Goal: Register for event/course

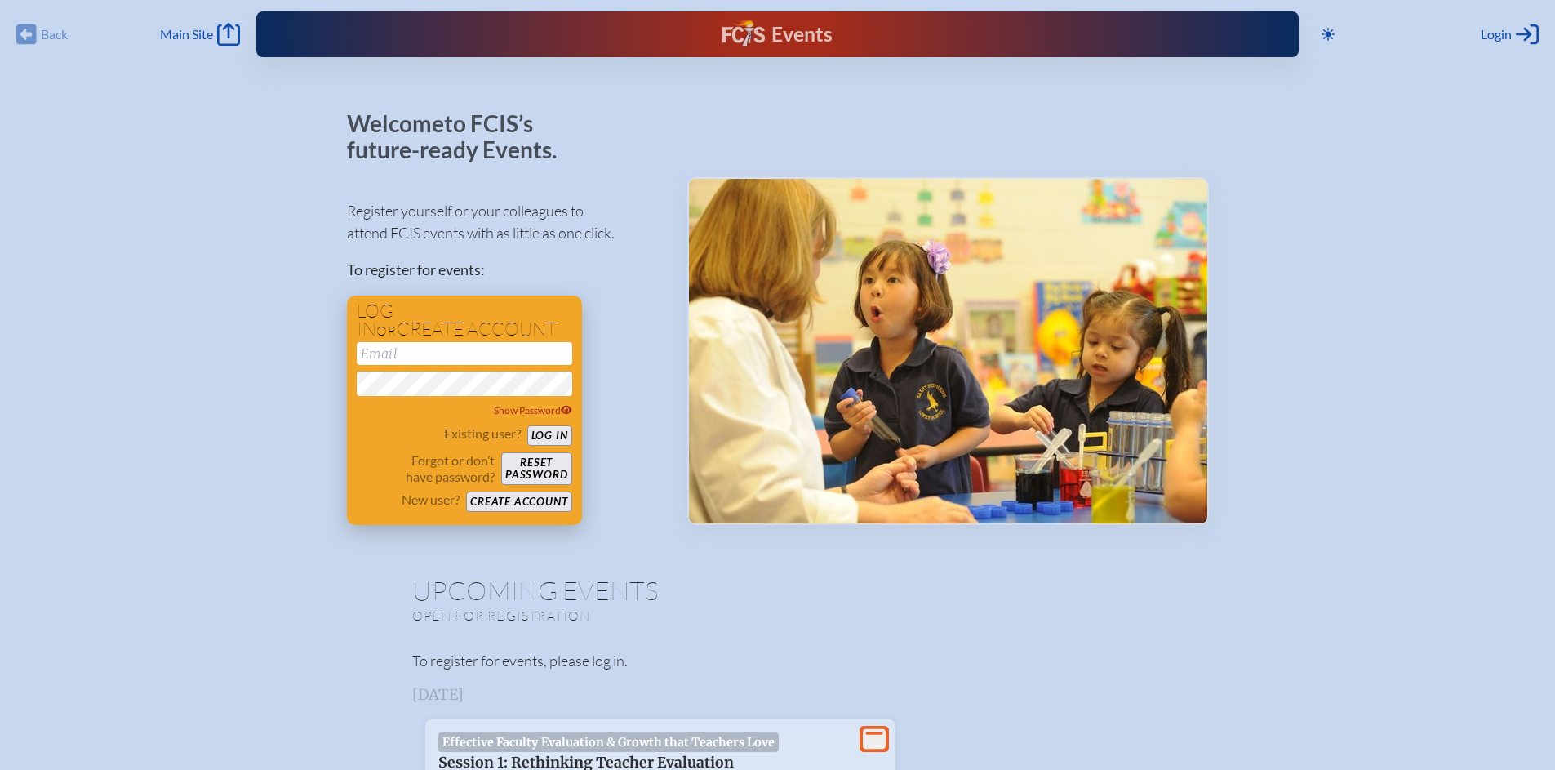
type input "[EMAIL_ADDRESS][DOMAIN_NAME]"
click at [552, 437] on button "Log in" at bounding box center [549, 435] width 45 height 20
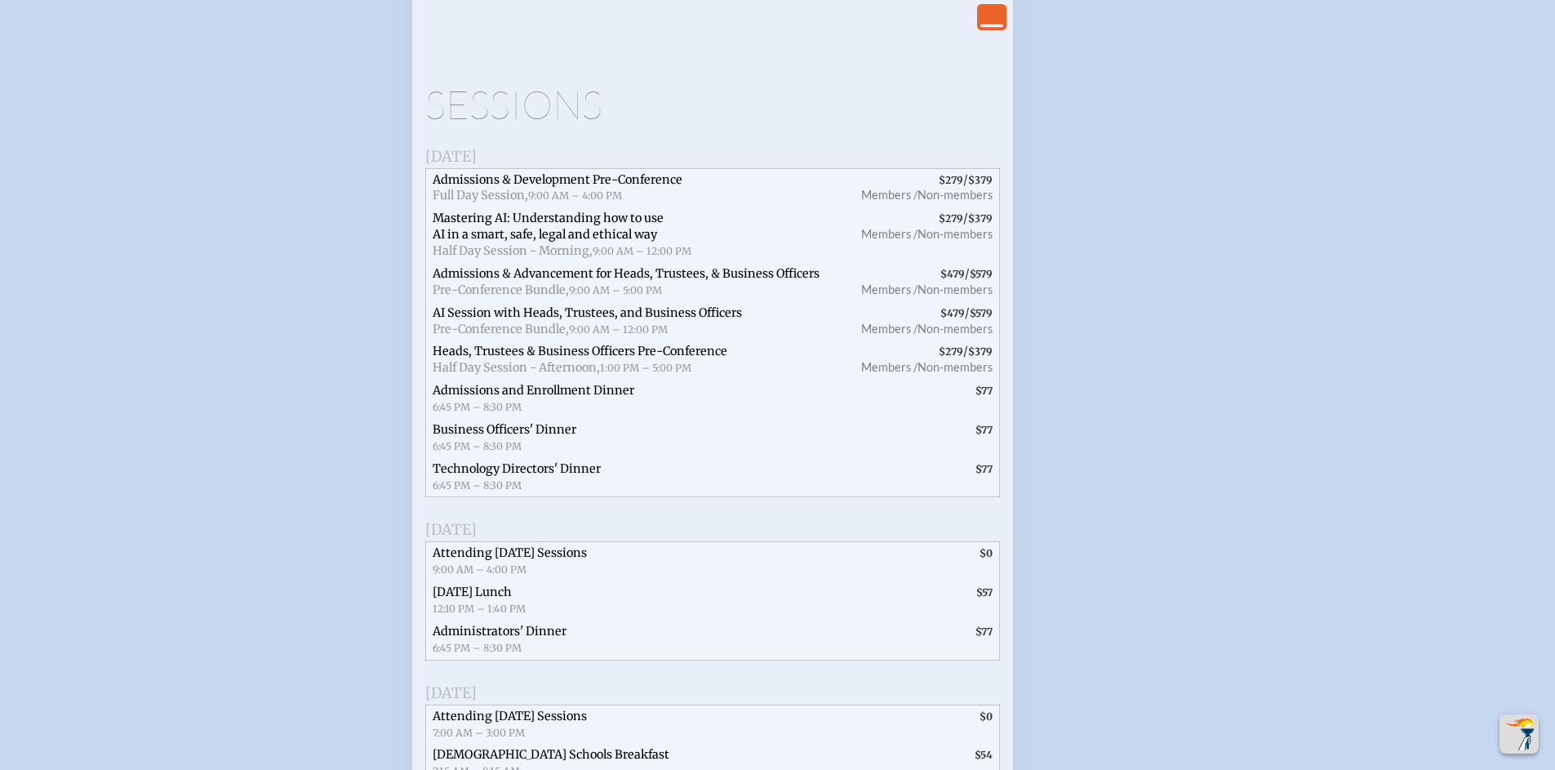
scroll to position [2649, 0]
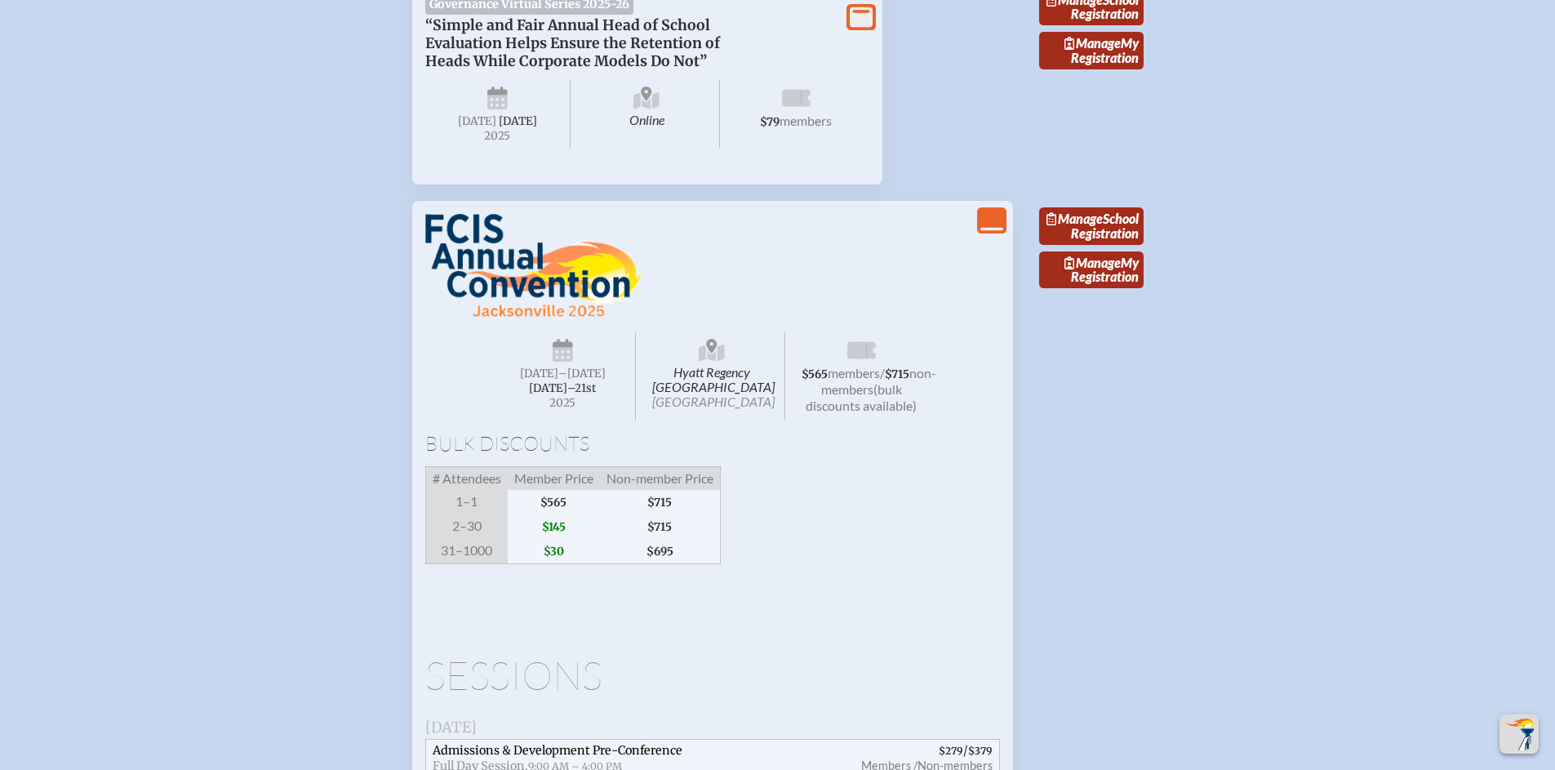
click at [991, 232] on icon "View Less" at bounding box center [991, 220] width 23 height 23
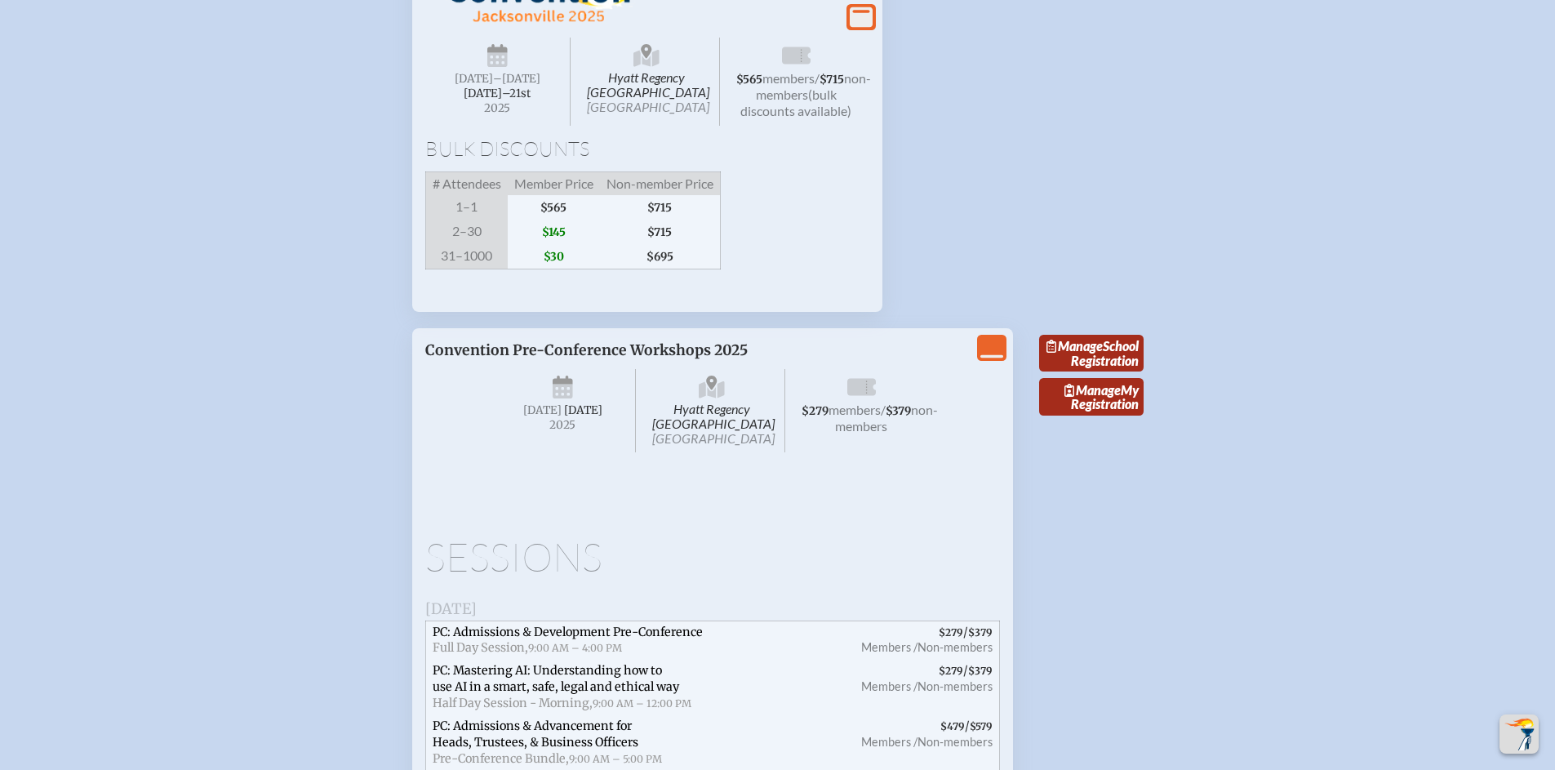
scroll to position [2966, 0]
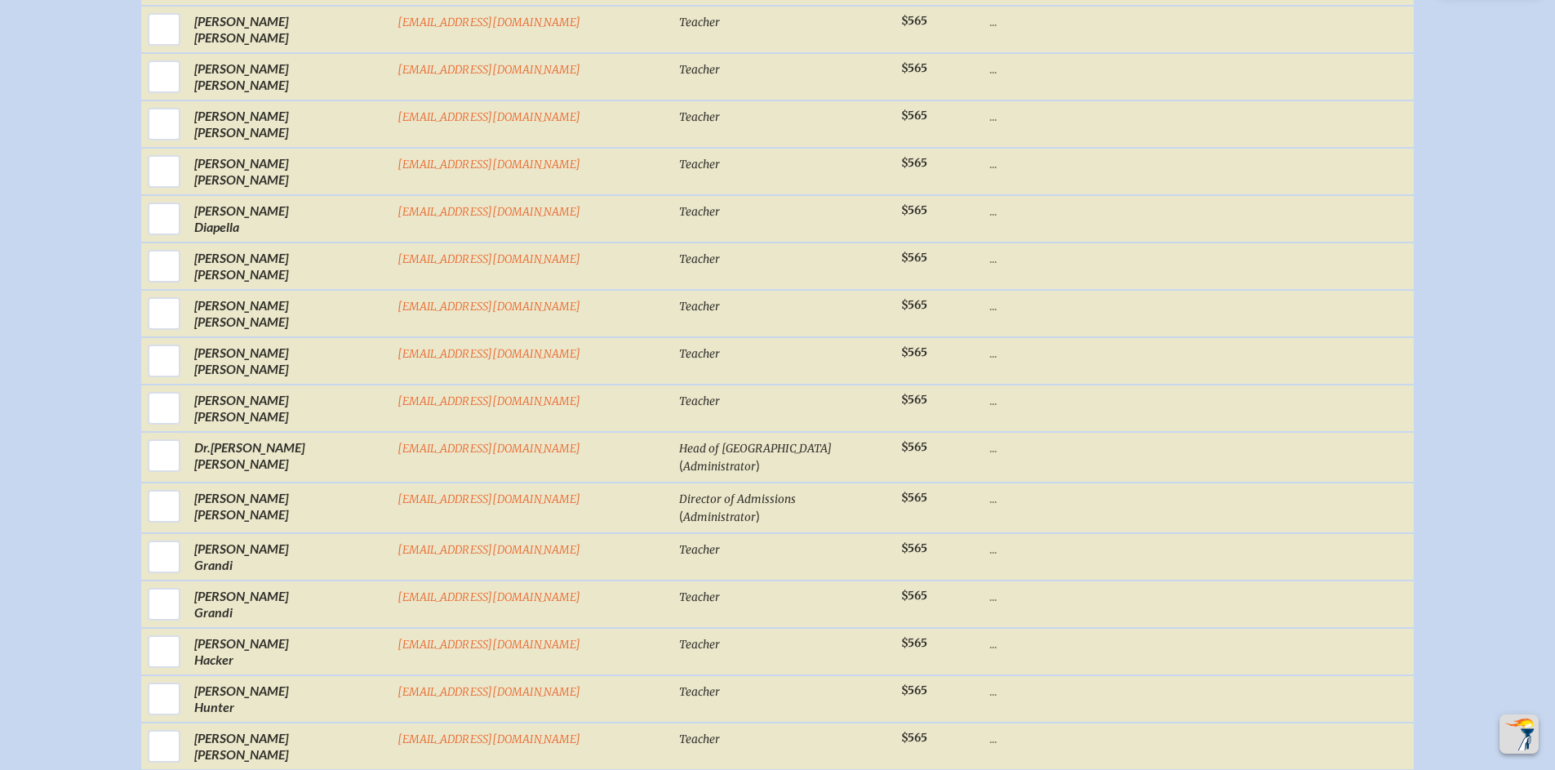
scroll to position [1636, 0]
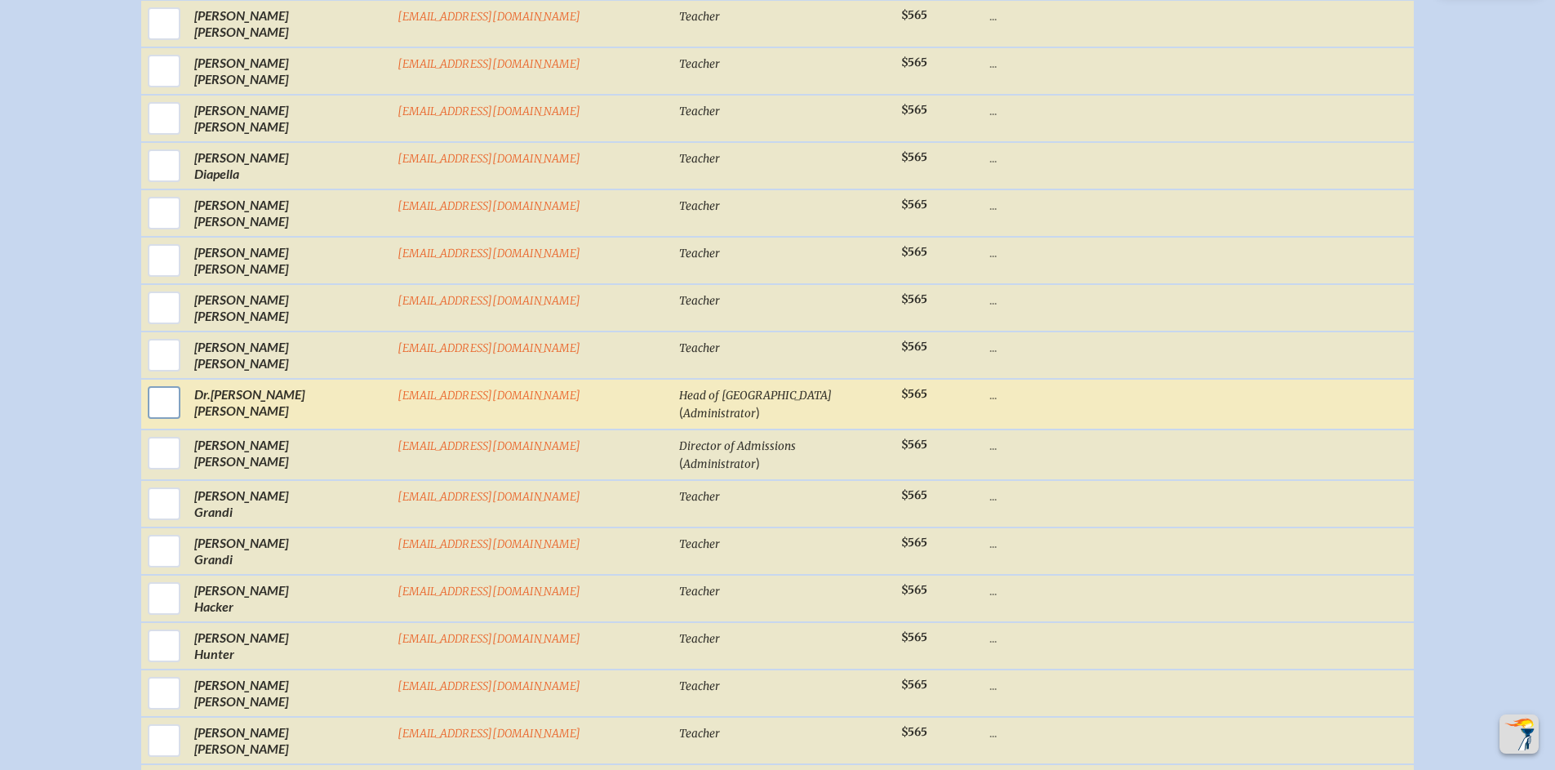
click at [184, 421] on input "checkbox" at bounding box center [164, 402] width 41 height 41
checkbox input "true"
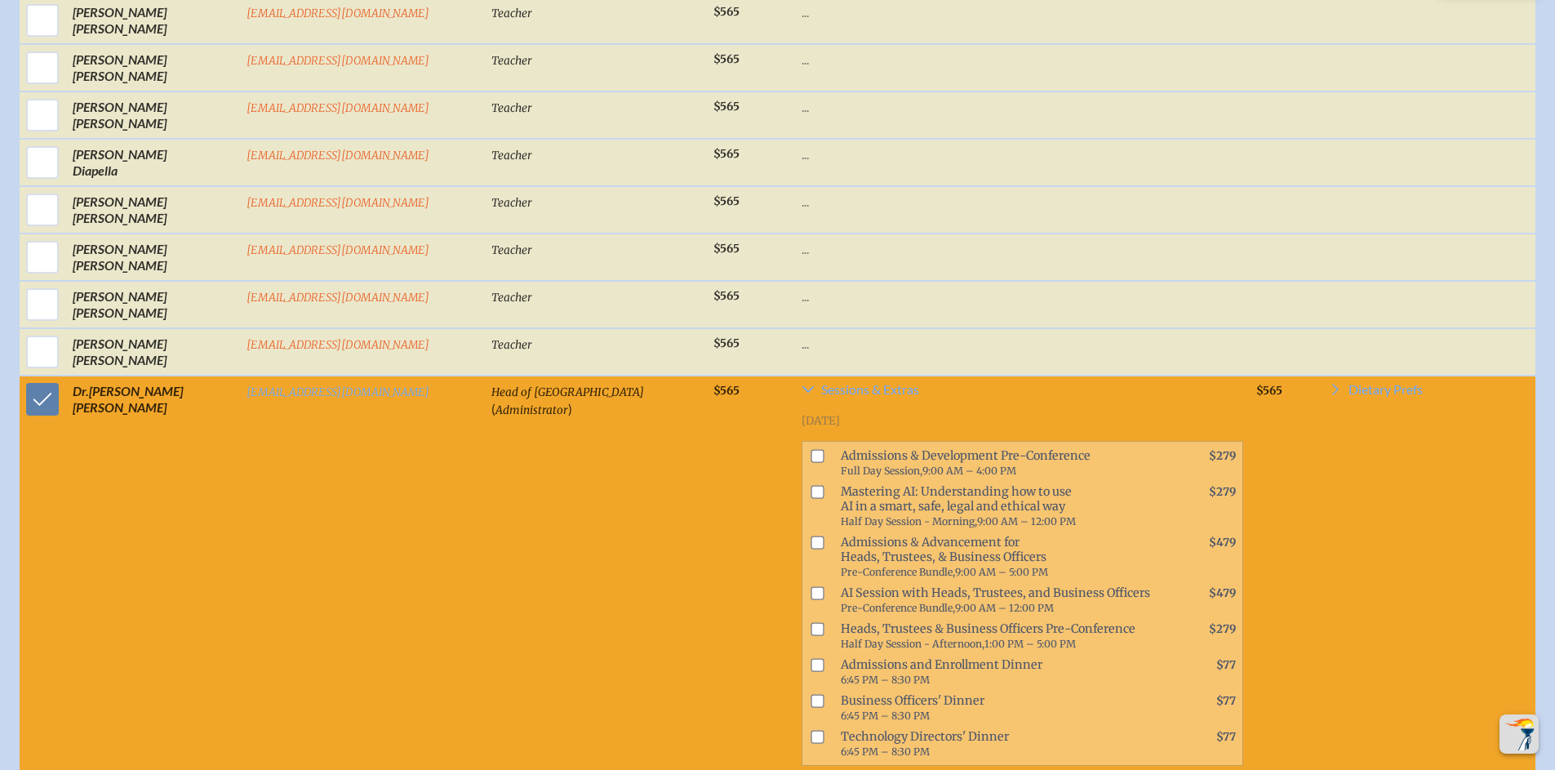
scroll to position [1675, 0]
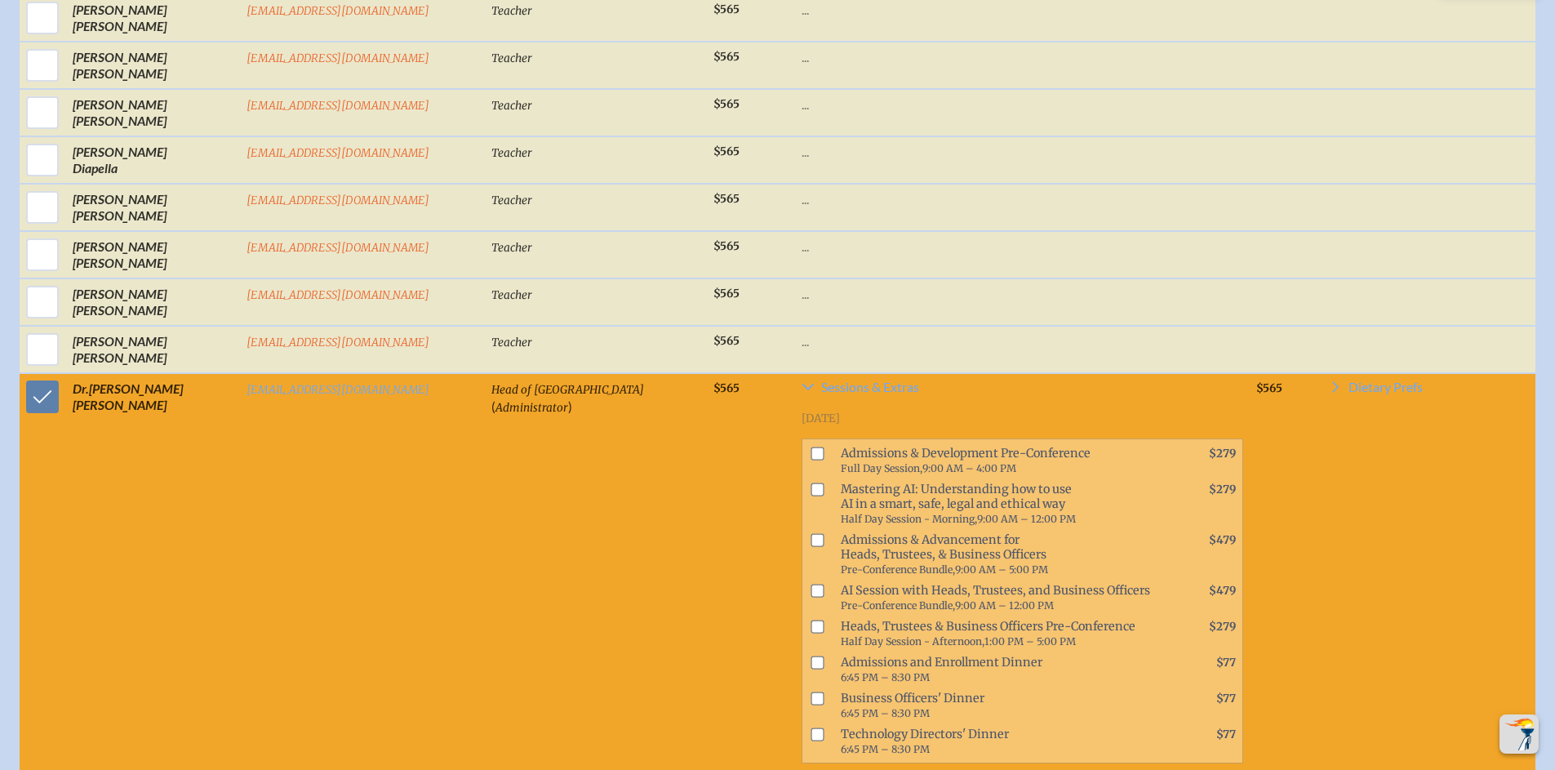
click at [810, 619] on input "checkbox" at bounding box center [816, 625] width 13 height 13
checkbox input "true"
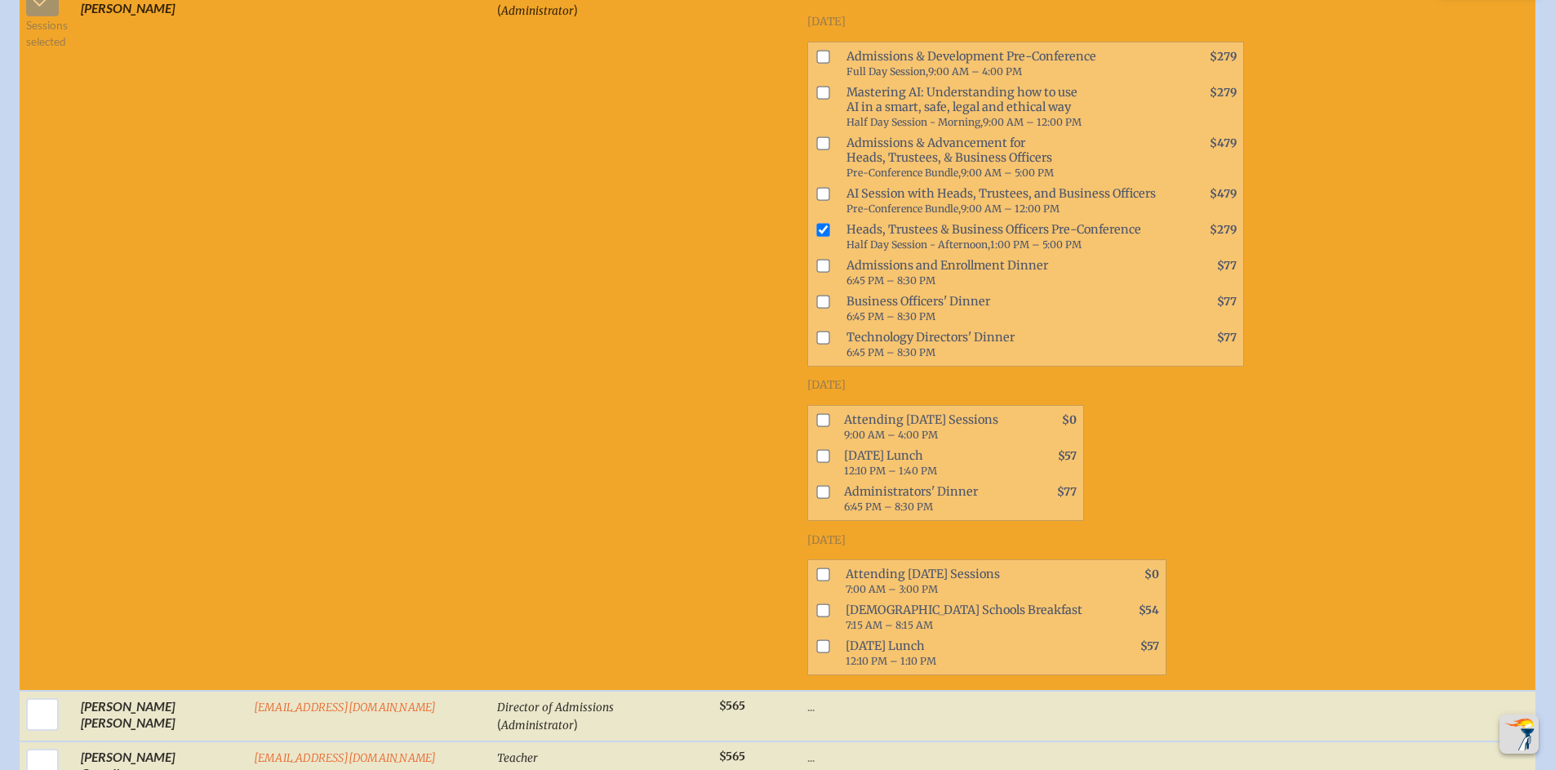
scroll to position [2087, 0]
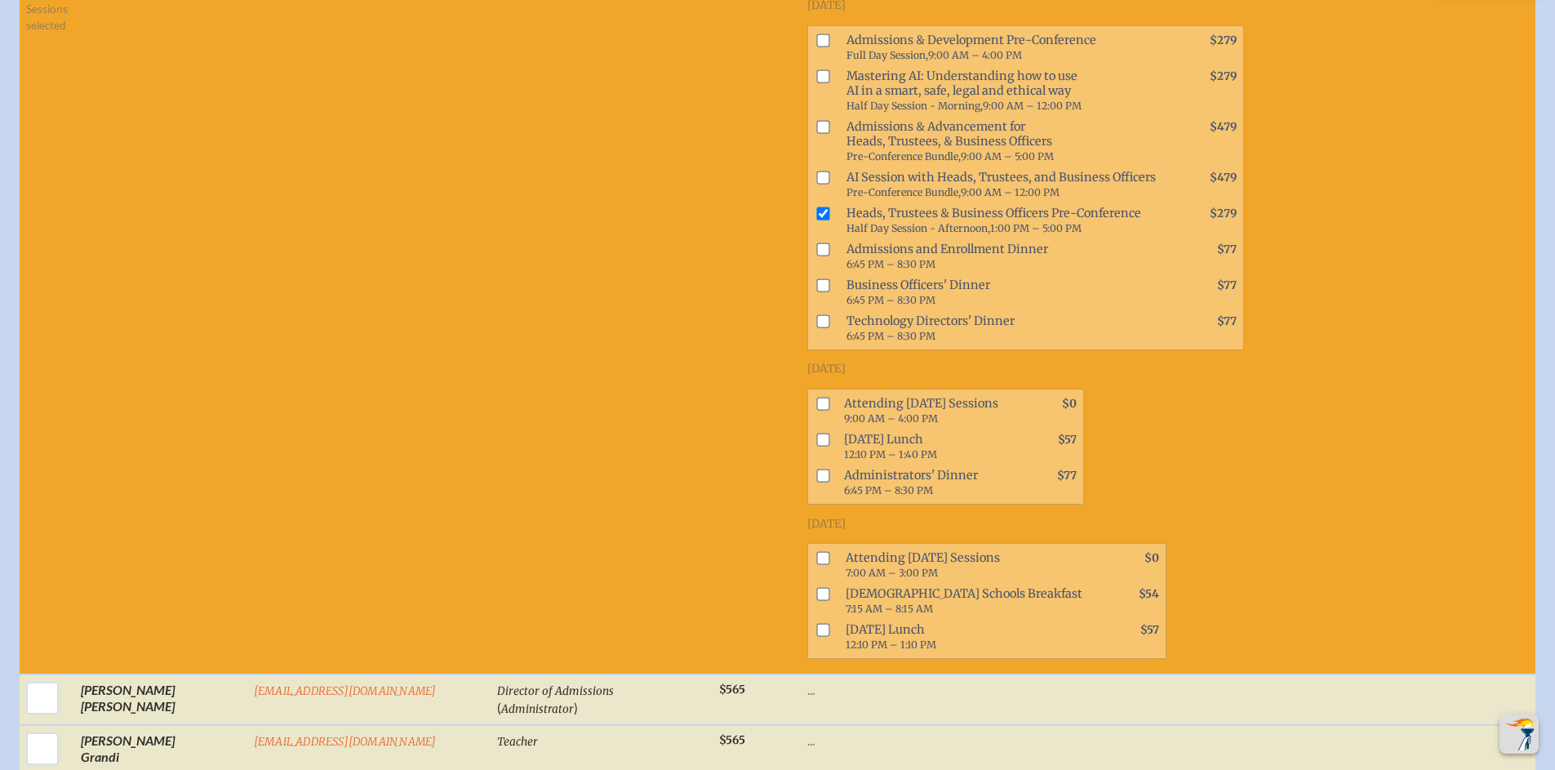
click at [816, 433] on input "checkbox" at bounding box center [822, 439] width 13 height 13
checkbox input "true"
click at [816, 552] on input "checkbox" at bounding box center [822, 558] width 13 height 13
checkbox input "true"
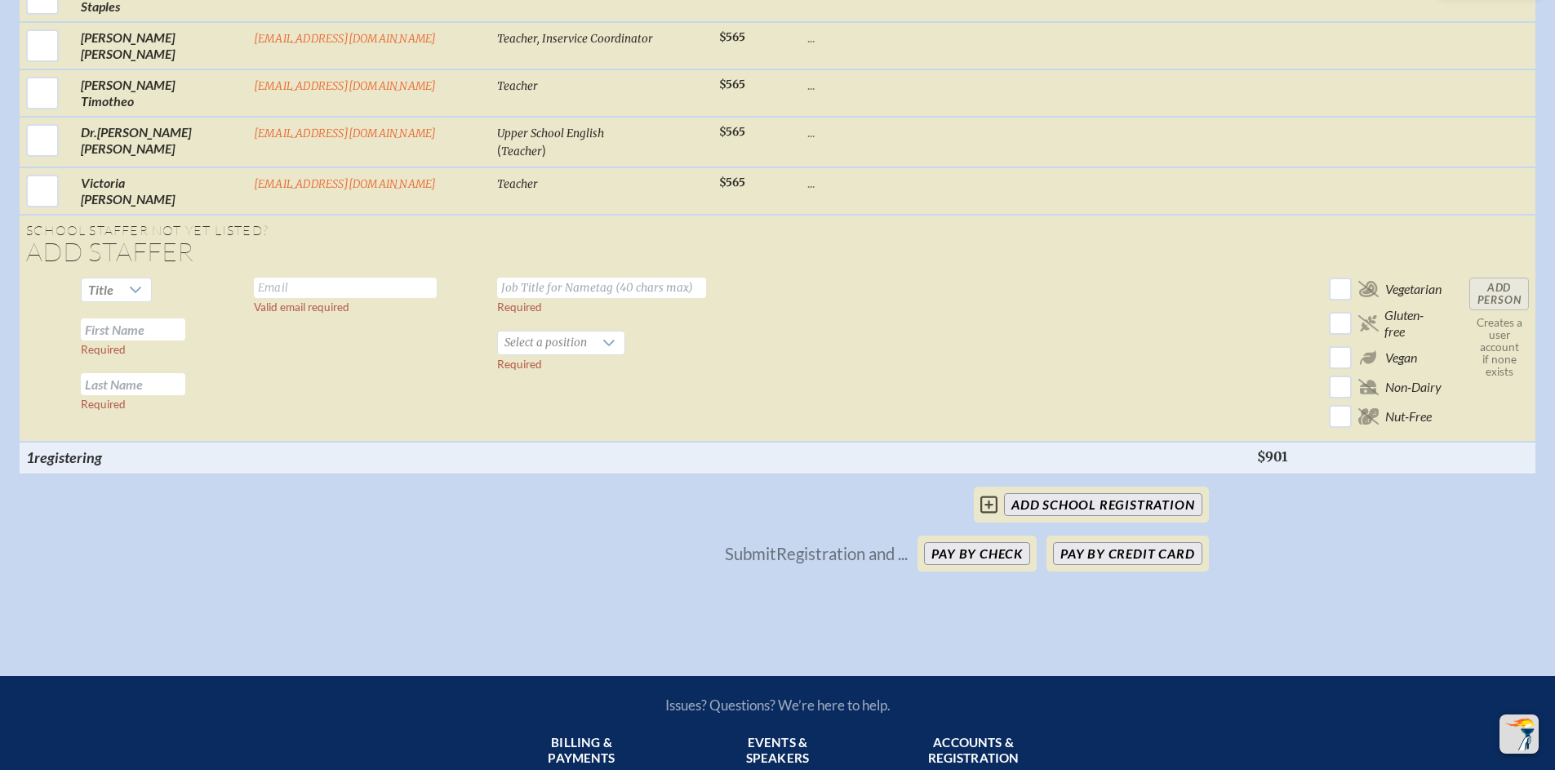
scroll to position [4326, 0]
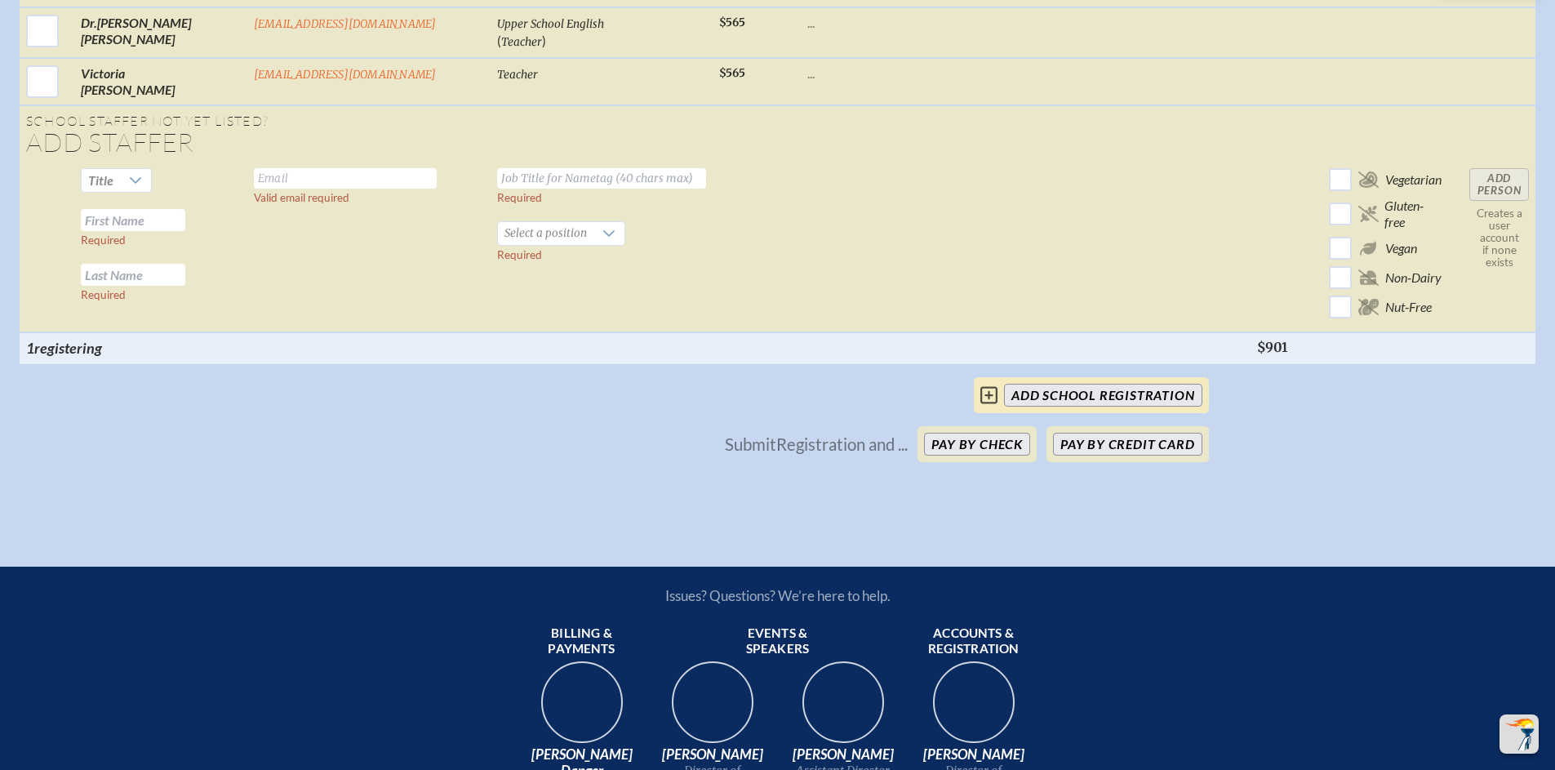
click at [991, 386] on icon at bounding box center [988, 395] width 17 height 20
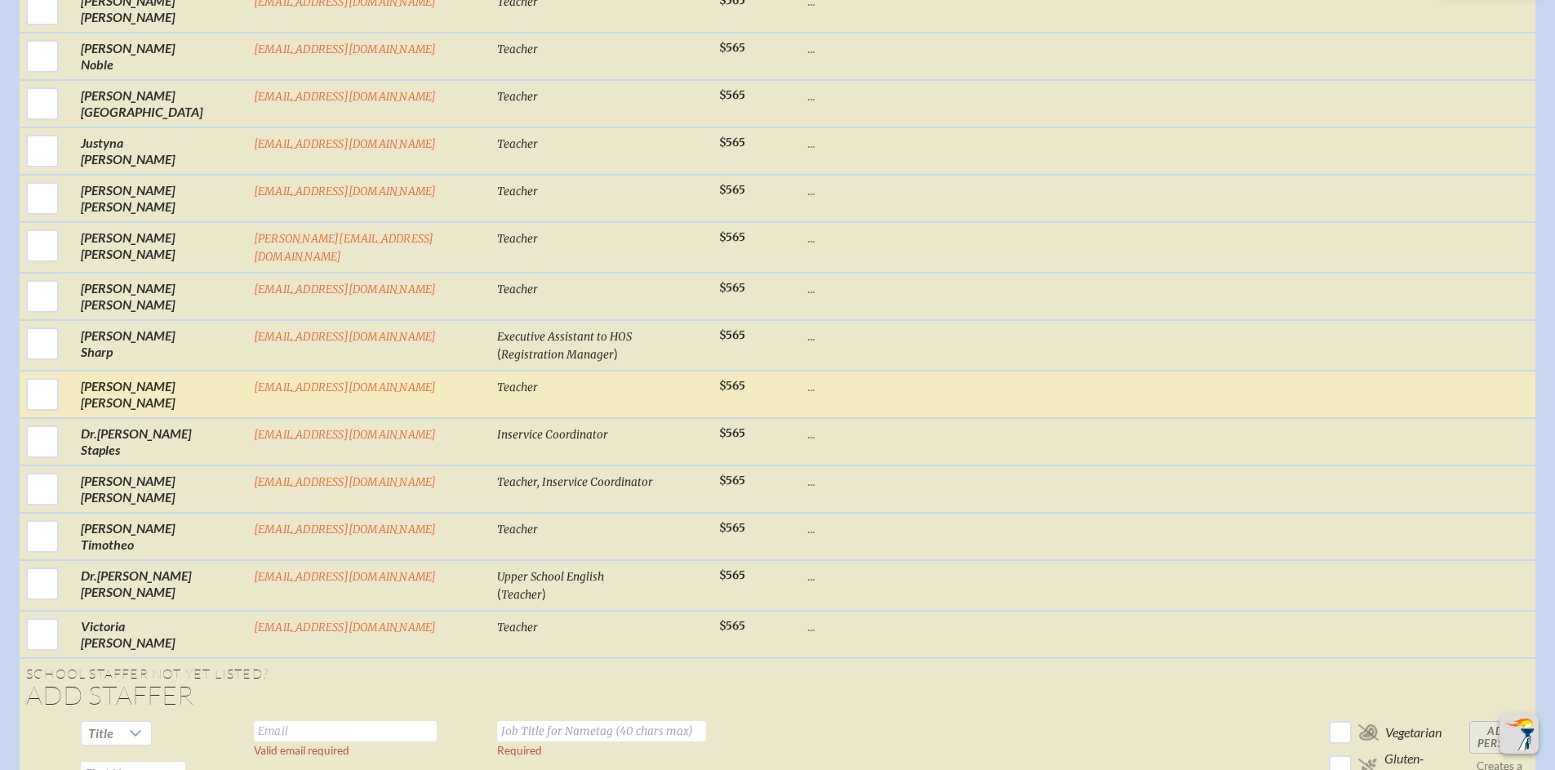
scroll to position [4088, 0]
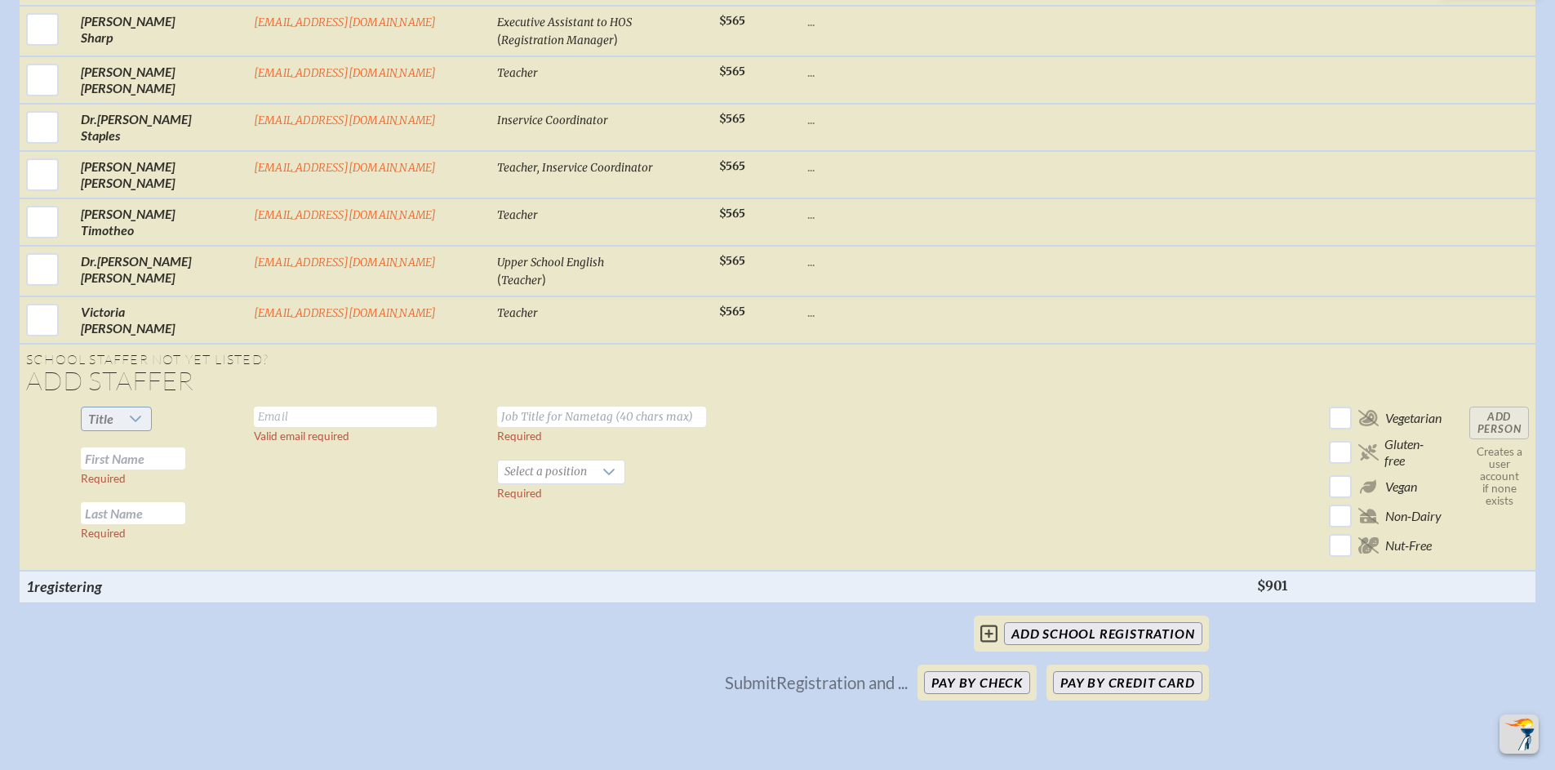
click at [98, 410] on span "Title" at bounding box center [100, 418] width 25 height 16
click at [101, 477] on li "Dr" at bounding box center [109, 475] width 70 height 23
click at [296, 406] on input "text" at bounding box center [345, 416] width 183 height 20
click at [497, 406] on input "text" at bounding box center [601, 416] width 209 height 20
type input "KORY GALLAGHER"
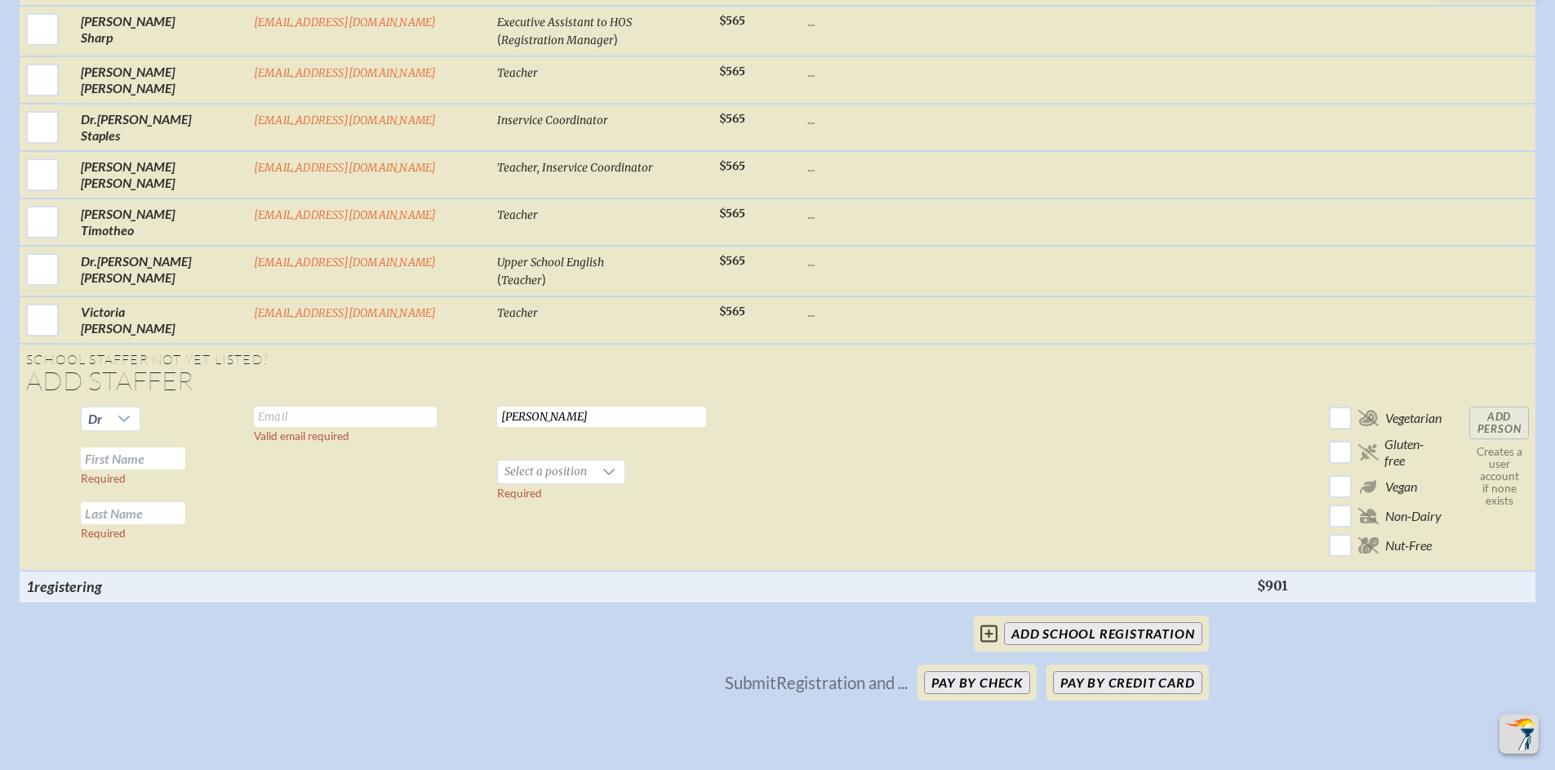
click at [295, 406] on input "text" at bounding box center [345, 416] width 183 height 20
type input "J"
click at [593, 460] on div at bounding box center [608, 471] width 31 height 23
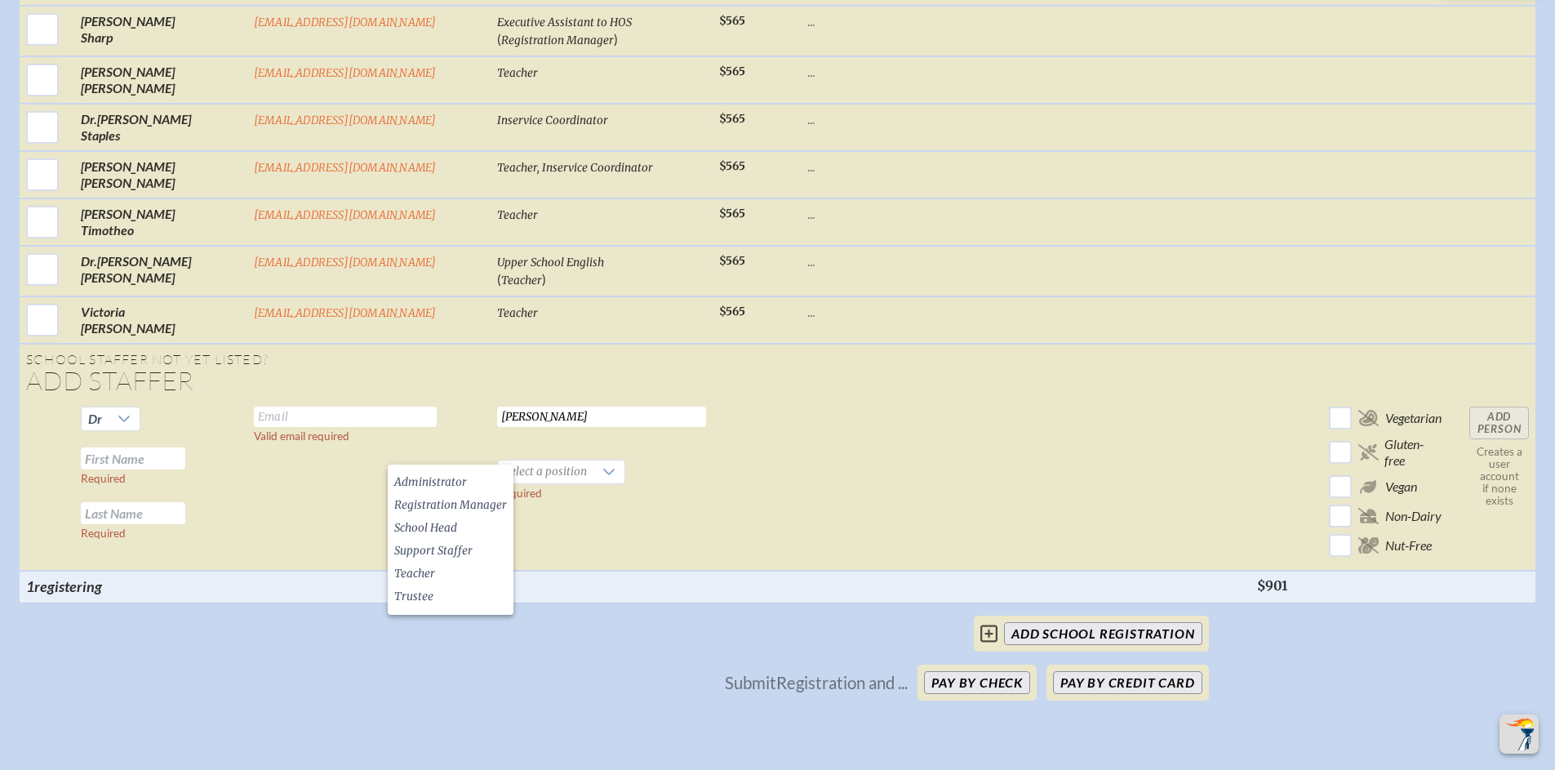
click at [512, 406] on input "KORY GALLAGHER" at bounding box center [601, 416] width 209 height 20
drag, startPoint x: 470, startPoint y: 397, endPoint x: 362, endPoint y: 391, distance: 108.7
click at [362, 400] on tr "Dr Required Required Valid email required KORY GALLAGHER Required Select a posi…" at bounding box center [777, 485] width 1515 height 171
click at [109, 407] on div at bounding box center [124, 418] width 31 height 23
click at [247, 512] on td "Valid email required" at bounding box center [368, 485] width 243 height 171
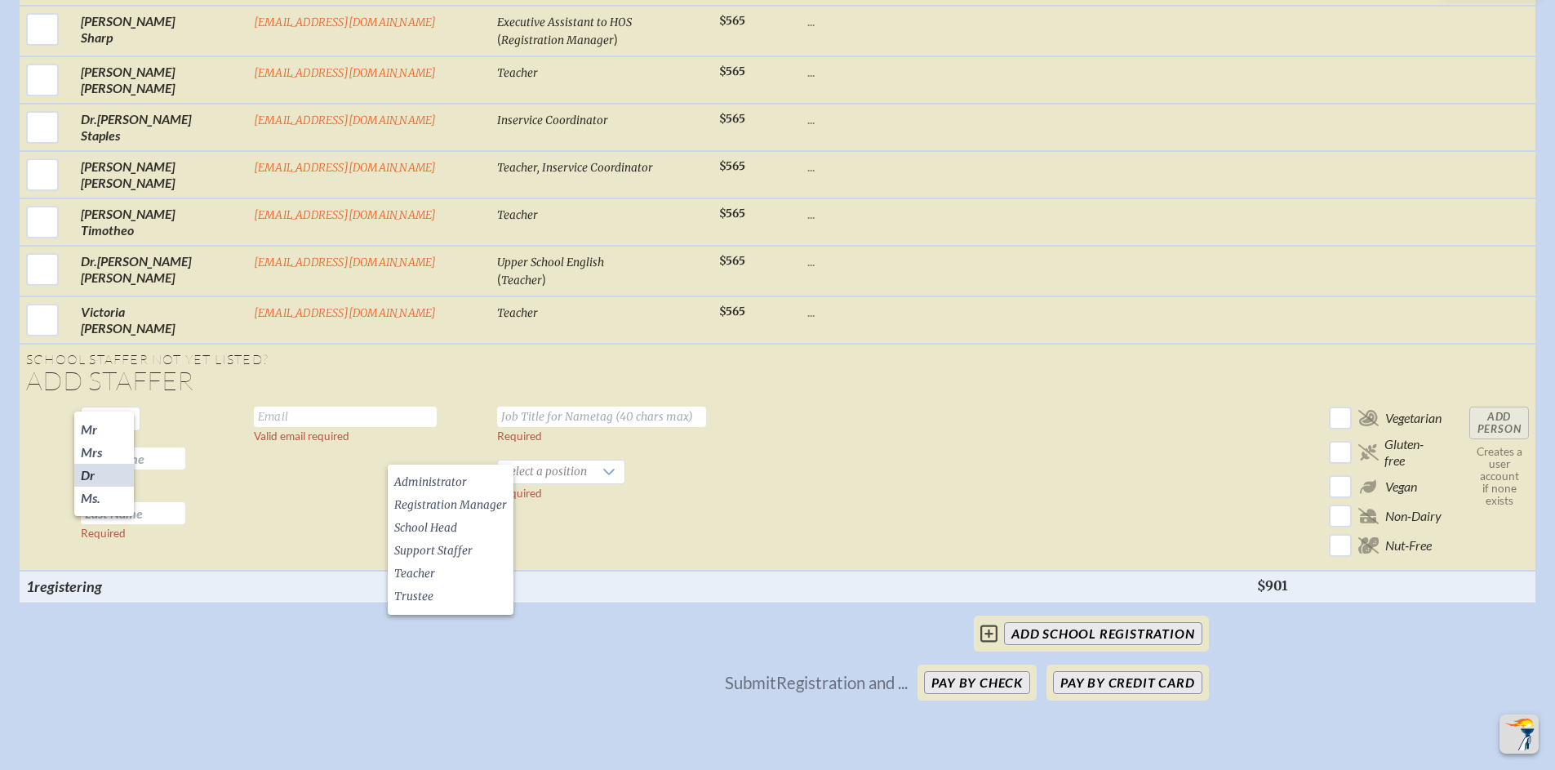
click at [295, 486] on td "Valid email required" at bounding box center [368, 485] width 243 height 171
click at [1048, 400] on td at bounding box center [1026, 485] width 450 height 171
click at [992, 625] on icon at bounding box center [988, 633] width 17 height 17
click at [1109, 673] on button "Pay by Credit Card" at bounding box center [1127, 682] width 149 height 23
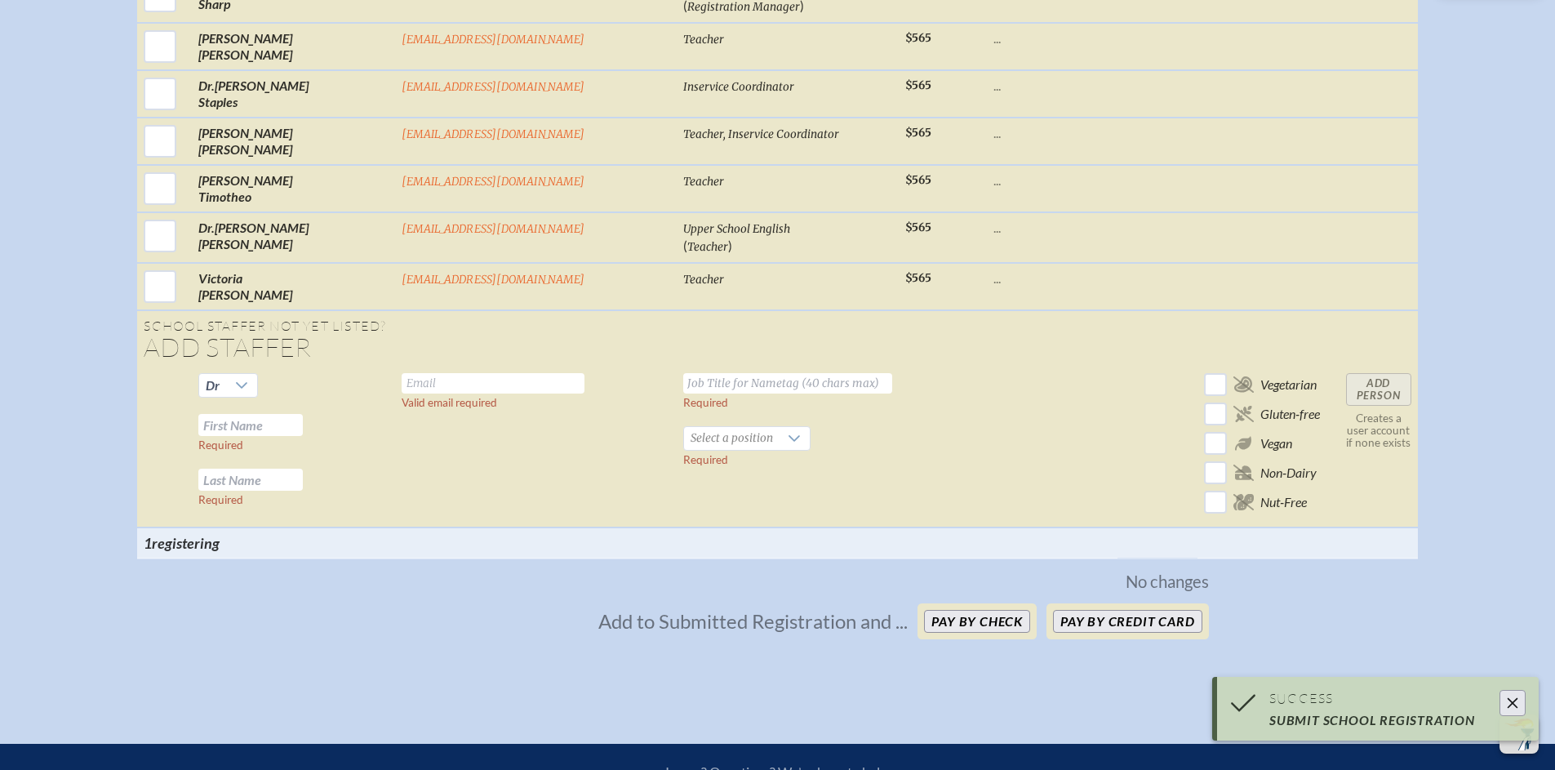
scroll to position [3508, 0]
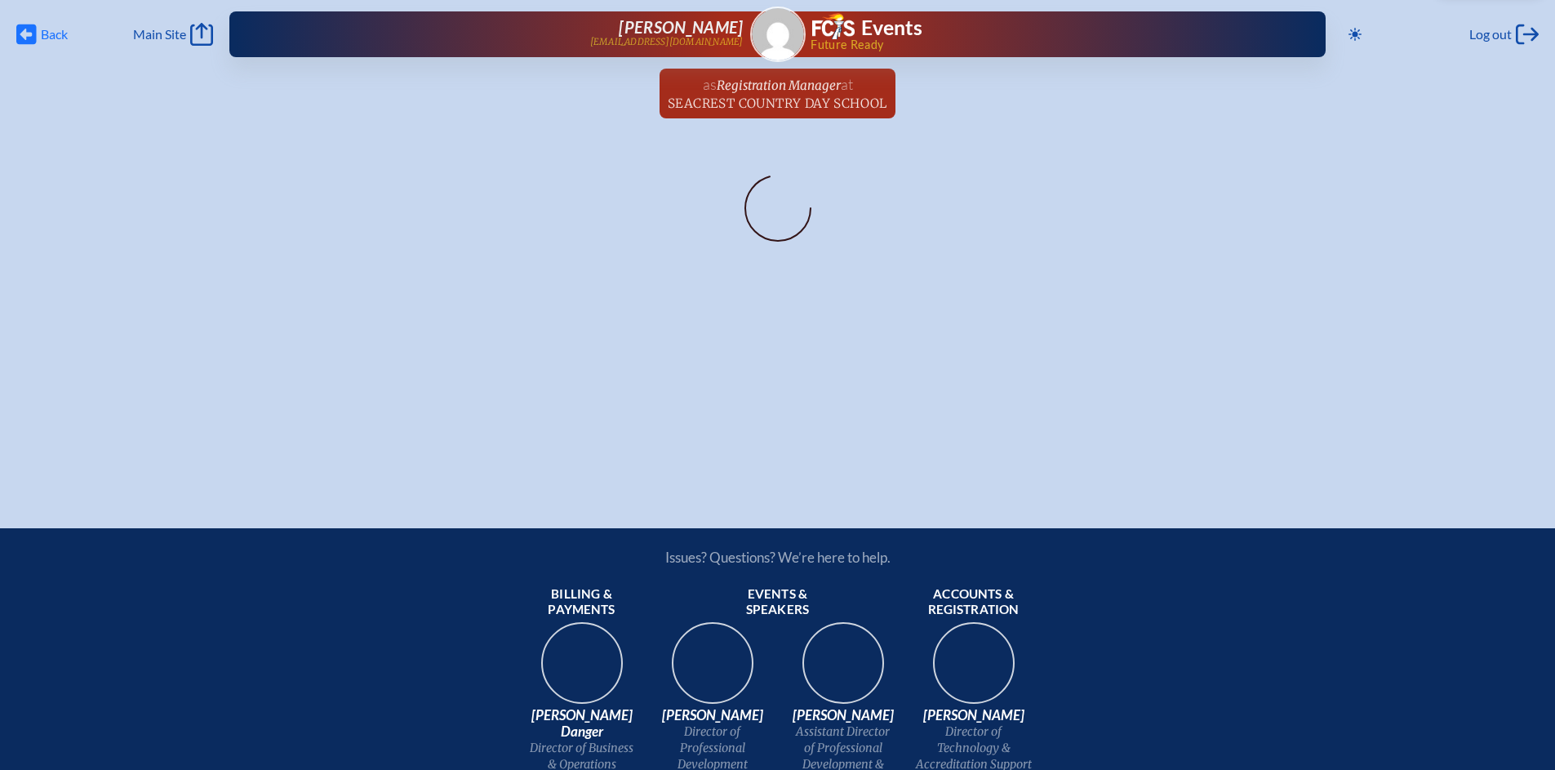
click at [27, 35] on icon "Back" at bounding box center [26, 34] width 20 height 23
